Goal: Find specific page/section: Find specific page/section

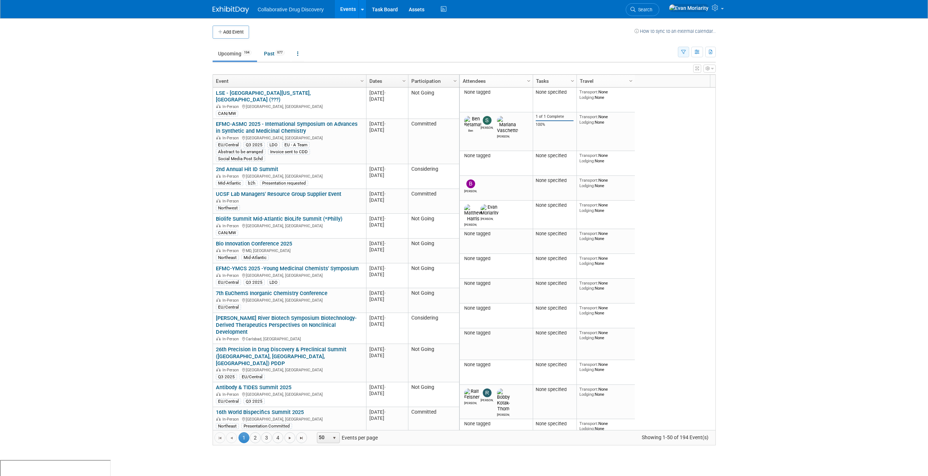
click at [685, 51] on icon "button" at bounding box center [683, 52] width 5 height 5
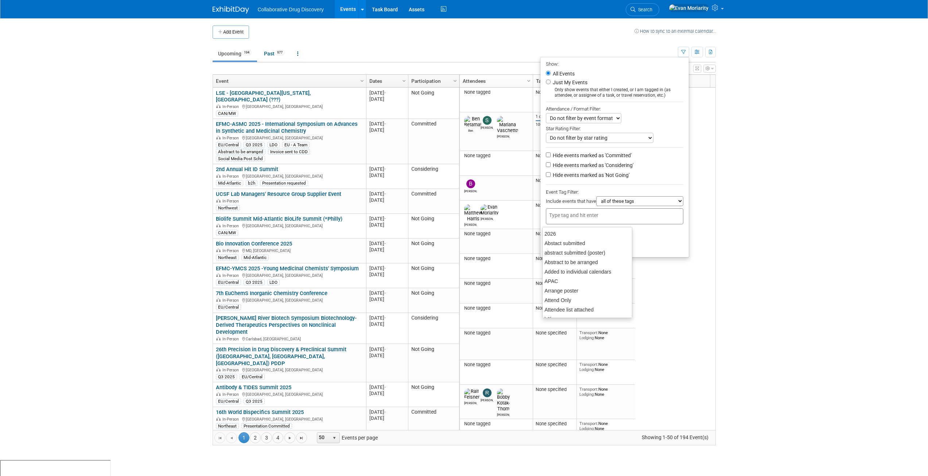
click at [638, 215] on div at bounding box center [615, 216] width 138 height 16
type input "ca"
click at [558, 241] on div "CAN/MW" at bounding box center [593, 243] width 102 height 10
type input "CAN/MW"
click at [559, 247] on button "Apply" at bounding box center [557, 246] width 23 height 11
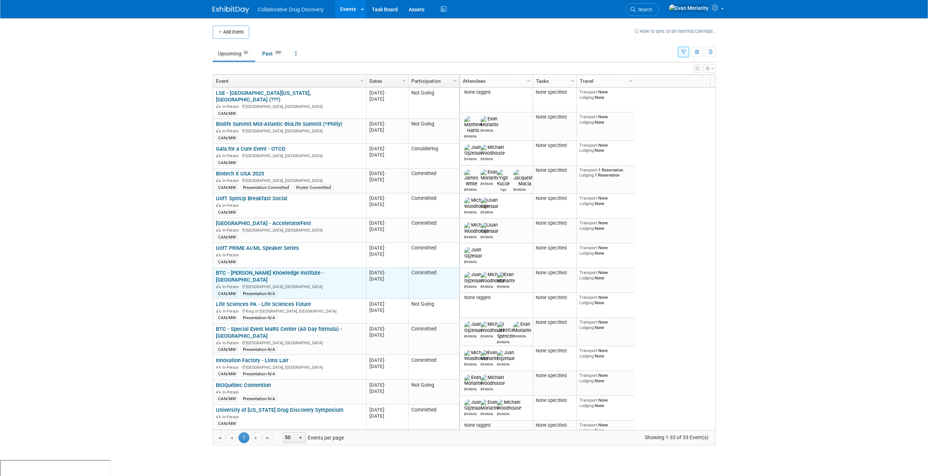
scroll to position [44, 0]
